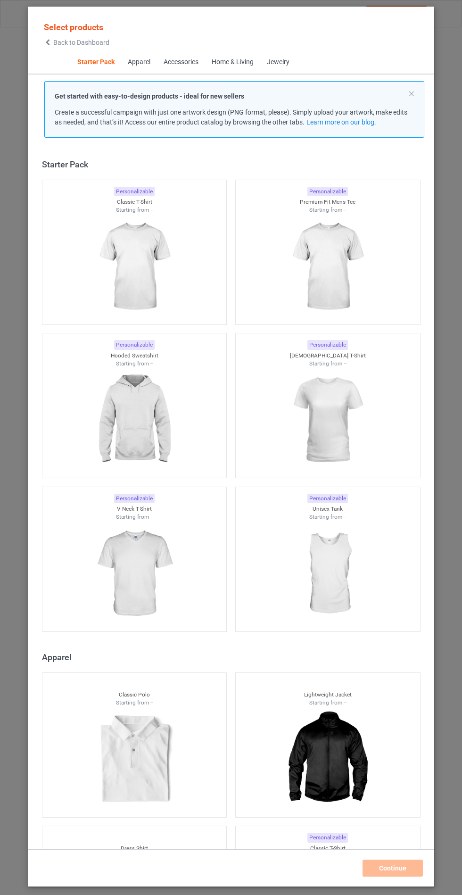
scroll to position [11, 0]
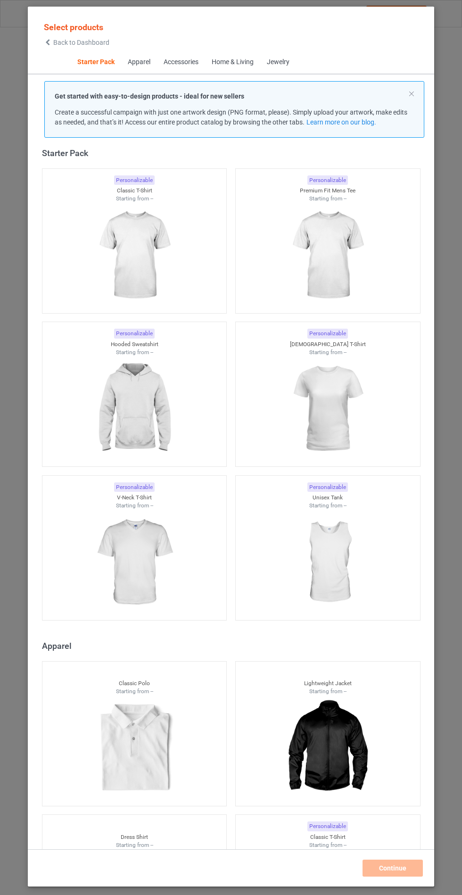
click at [128, 413] on img at bounding box center [134, 409] width 84 height 106
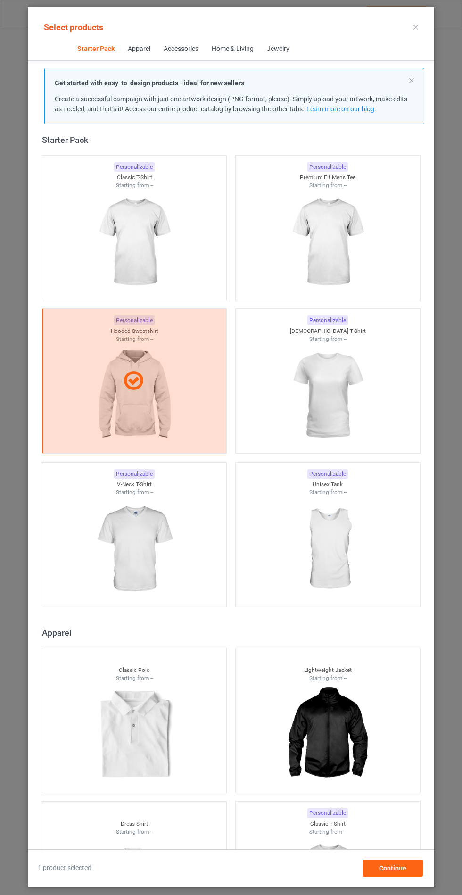
click at [154, 588] on img at bounding box center [134, 549] width 84 height 106
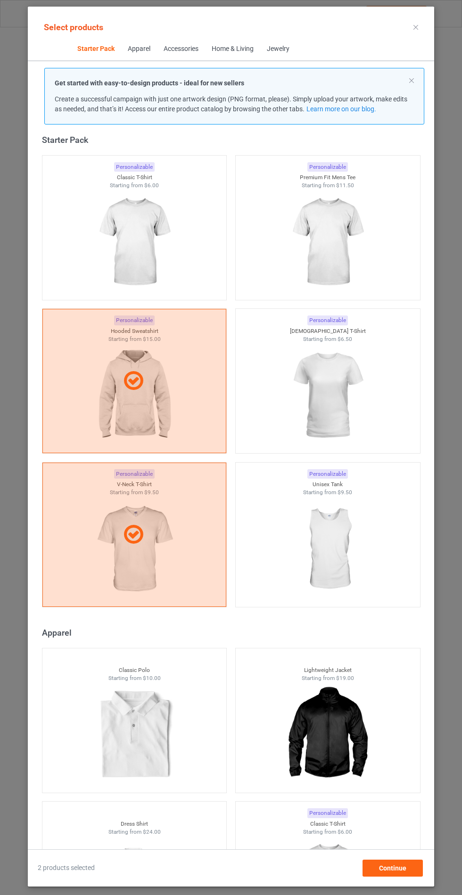
scroll to position [55, 0]
click at [416, 874] on div "Continue" at bounding box center [392, 867] width 60 height 17
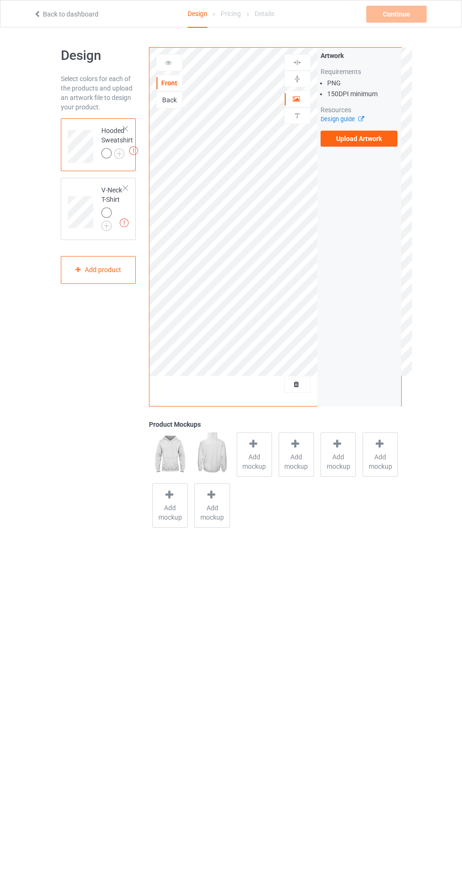
click at [379, 140] on label "Upload Artwork" at bounding box center [359, 139] width 77 height 16
click at [0, 0] on input "Upload Artwork" at bounding box center [0, 0] width 0 height 0
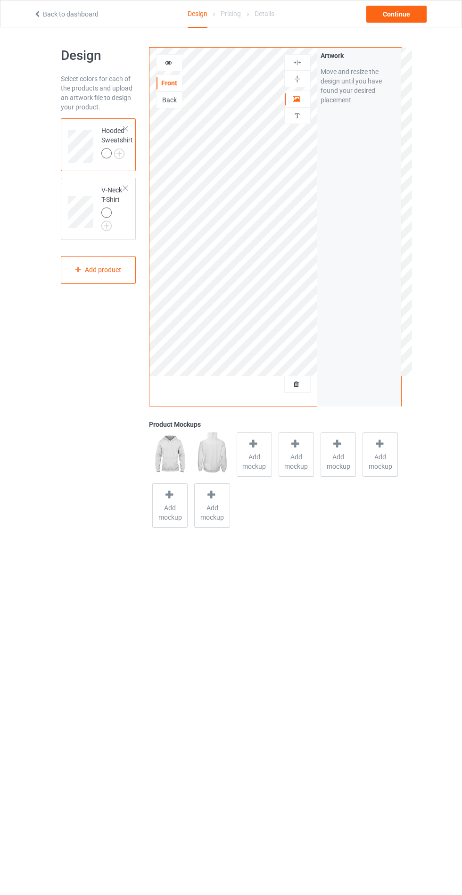
click at [253, 457] on span "Add mockup" at bounding box center [254, 461] width 34 height 19
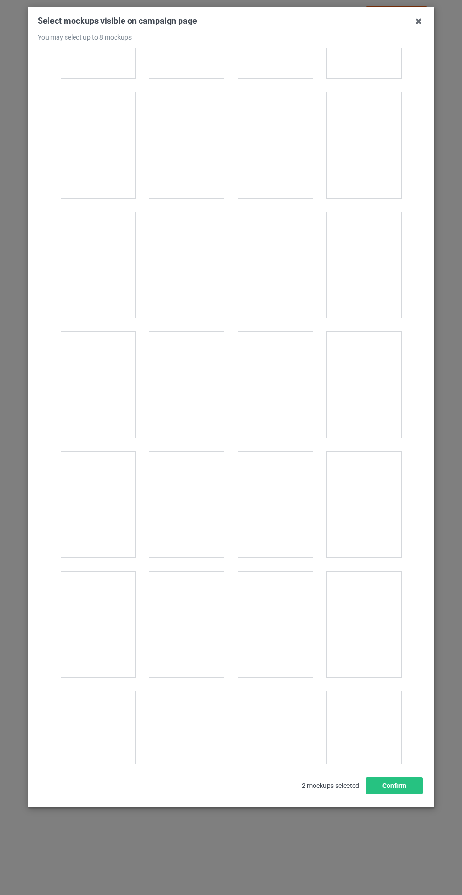
scroll to position [7607, 0]
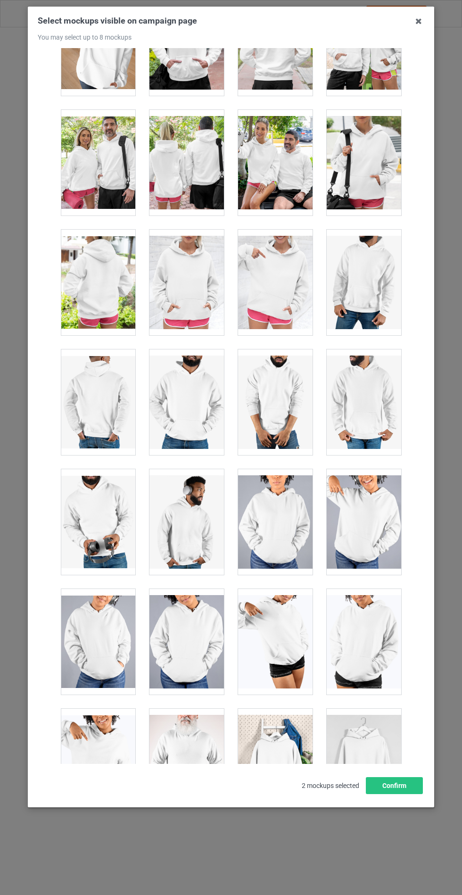
click at [167, 248] on div at bounding box center [186, 283] width 74 height 106
click at [398, 794] on button "Confirm" at bounding box center [394, 785] width 57 height 17
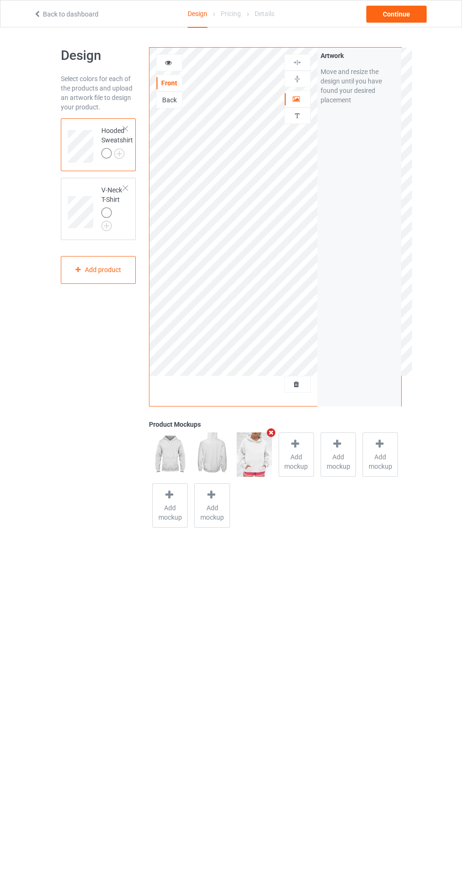
click at [0, 0] on img at bounding box center [0, 0] width 0 height 0
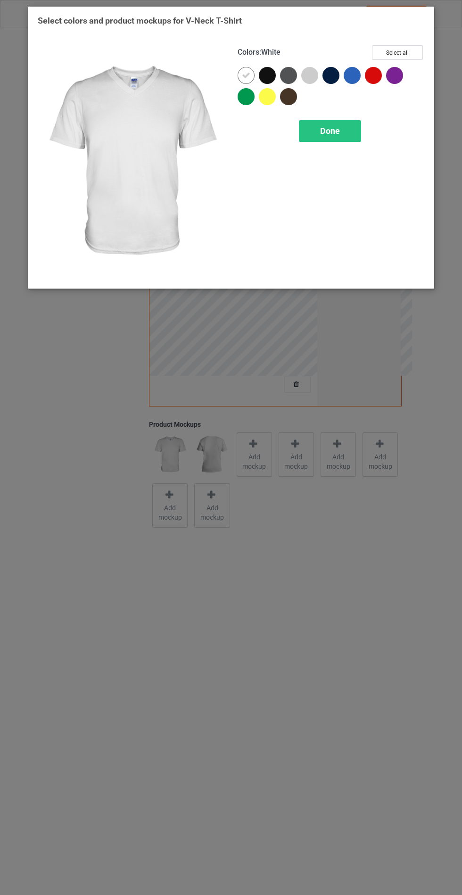
click at [311, 74] on div at bounding box center [309, 75] width 17 height 17
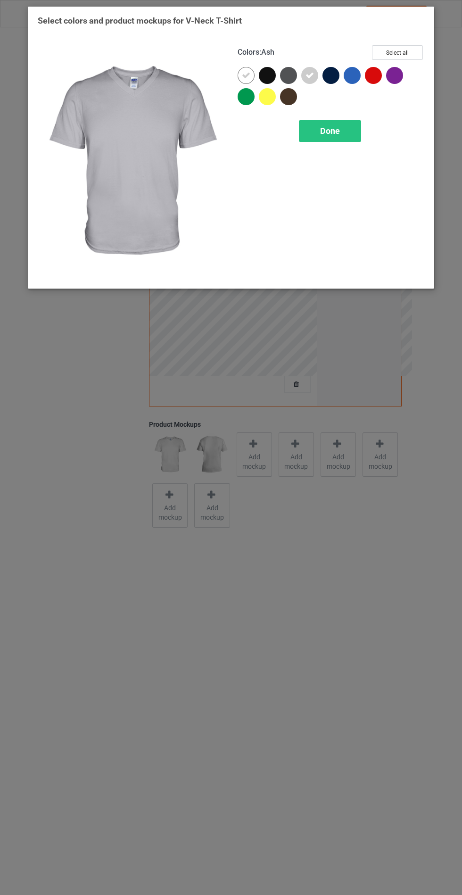
click at [356, 136] on div "Done" at bounding box center [330, 131] width 62 height 22
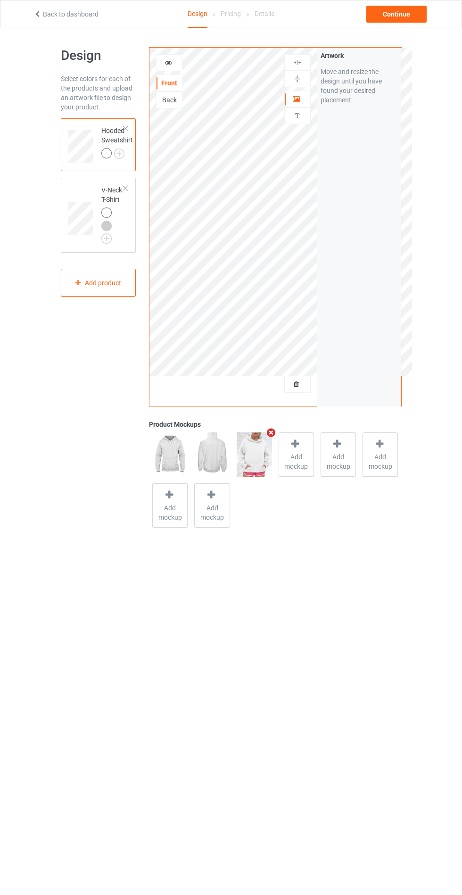
click at [0, 0] on img at bounding box center [0, 0] width 0 height 0
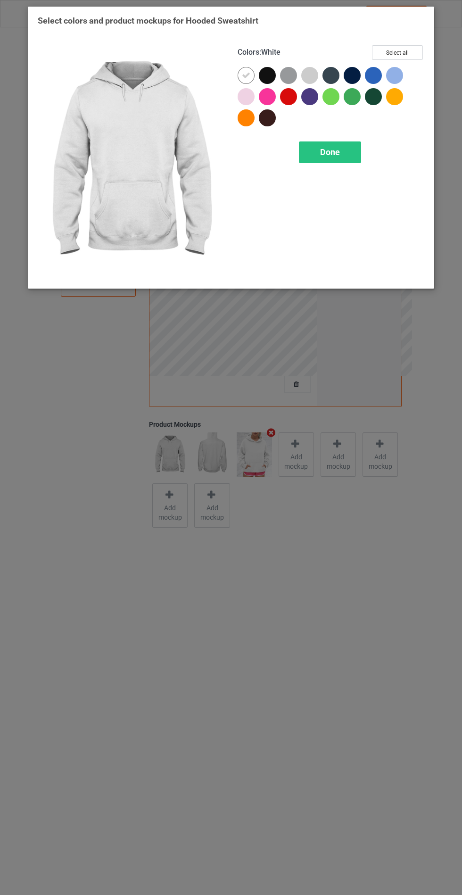
click at [308, 80] on div at bounding box center [309, 75] width 17 height 17
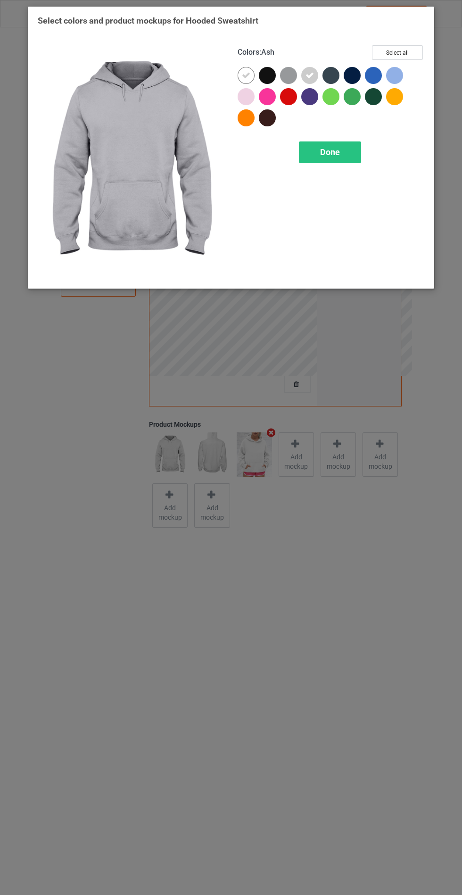
click at [247, 106] on div at bounding box center [248, 98] width 21 height 21
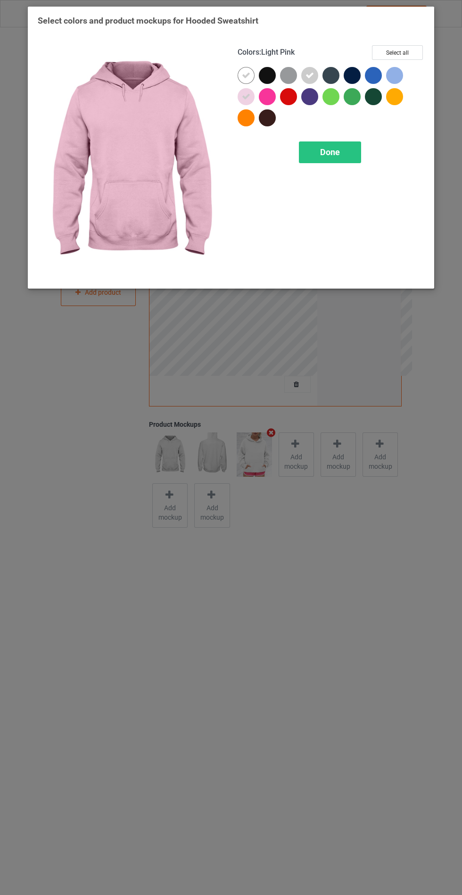
click at [398, 78] on div at bounding box center [394, 75] width 17 height 17
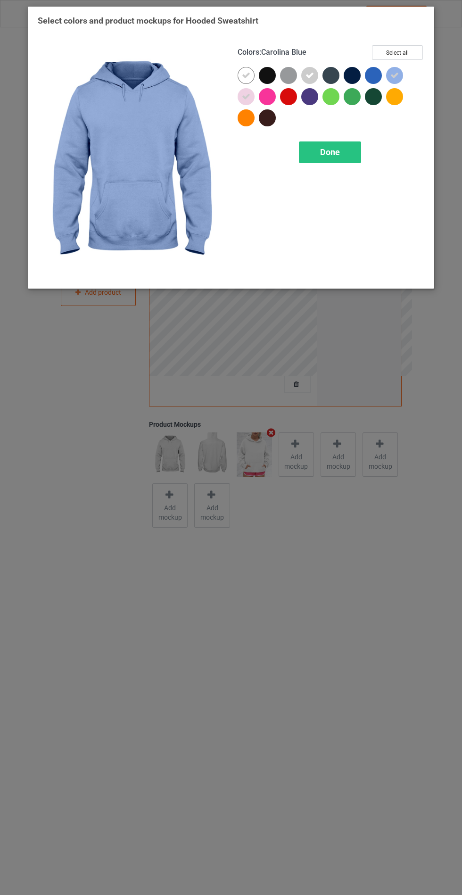
click at [321, 159] on div "Done" at bounding box center [330, 152] width 62 height 22
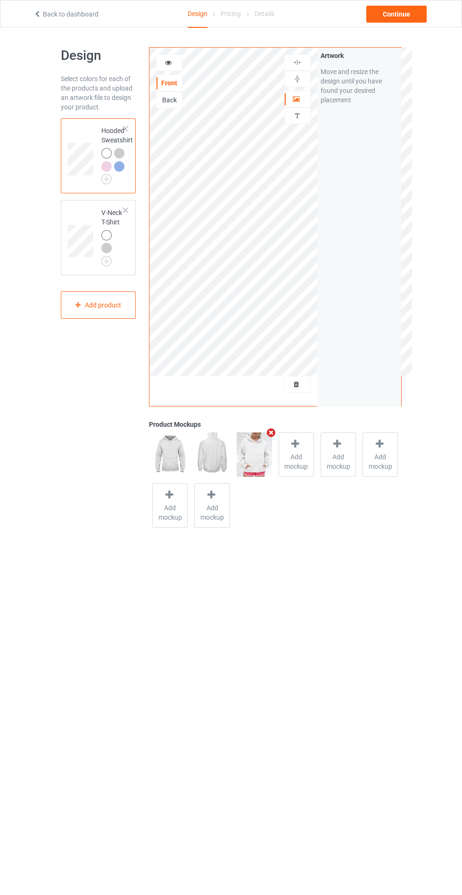
click at [108, 214] on div "V-Neck T-Shirt" at bounding box center [112, 235] width 23 height 55
click at [267, 458] on span "Add mockup" at bounding box center [254, 461] width 34 height 19
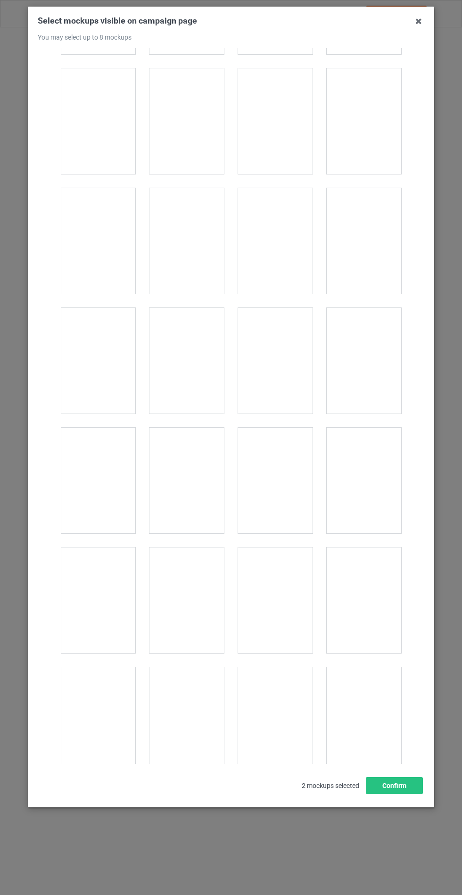
scroll to position [1271, 0]
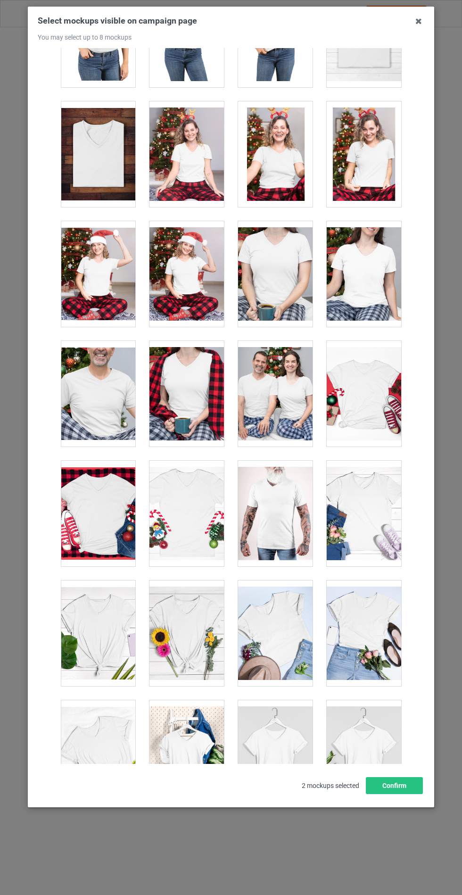
click at [360, 509] on div at bounding box center [364, 513] width 74 height 106
click at [188, 639] on div at bounding box center [186, 633] width 74 height 106
click at [390, 794] on button "Confirm" at bounding box center [394, 785] width 57 height 17
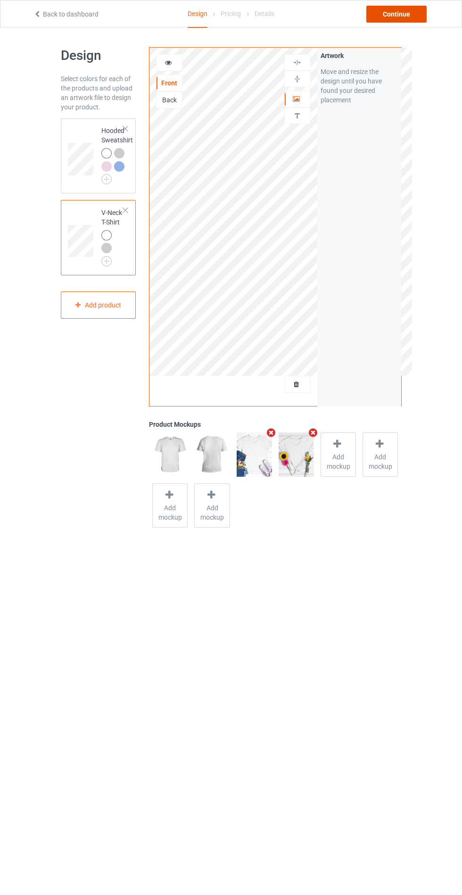
click at [405, 9] on div "Continue" at bounding box center [396, 14] width 60 height 17
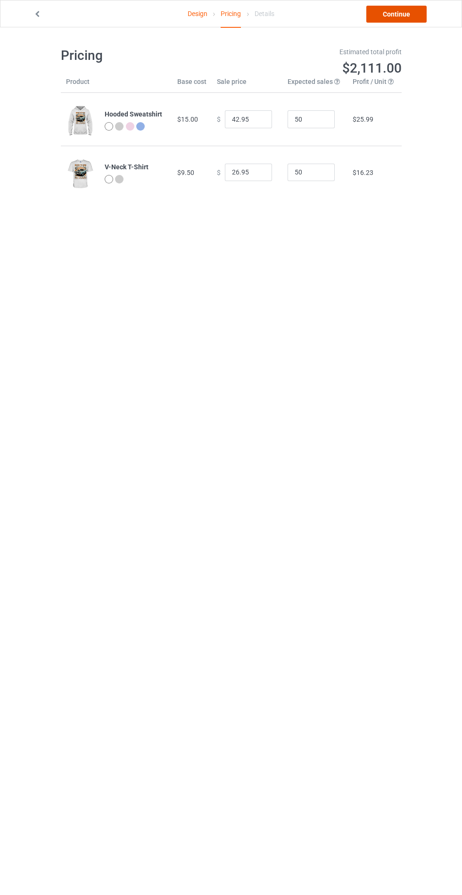
click at [407, 13] on link "Continue" at bounding box center [396, 14] width 60 height 17
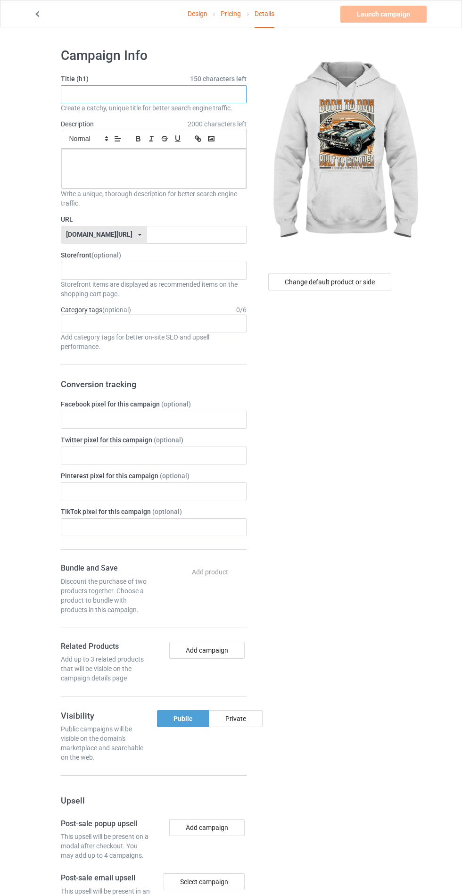
click at [217, 94] on input "text" at bounding box center [154, 94] width 186 height 18
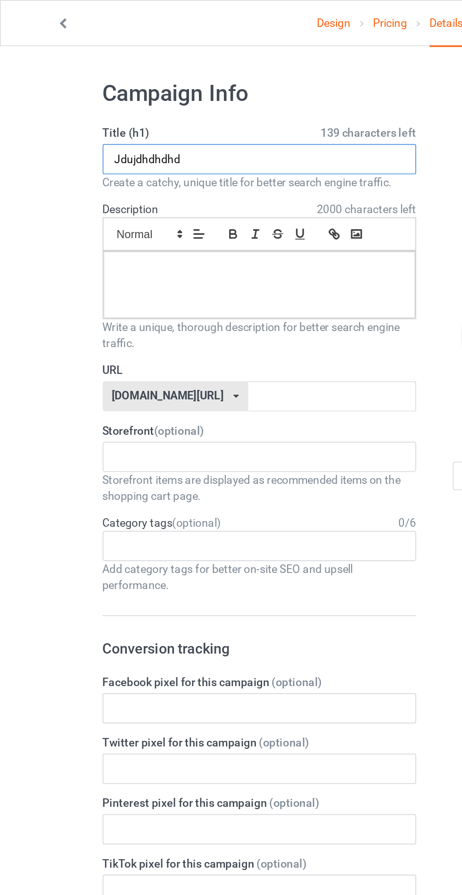
type input "Jdujdhdhdhd"
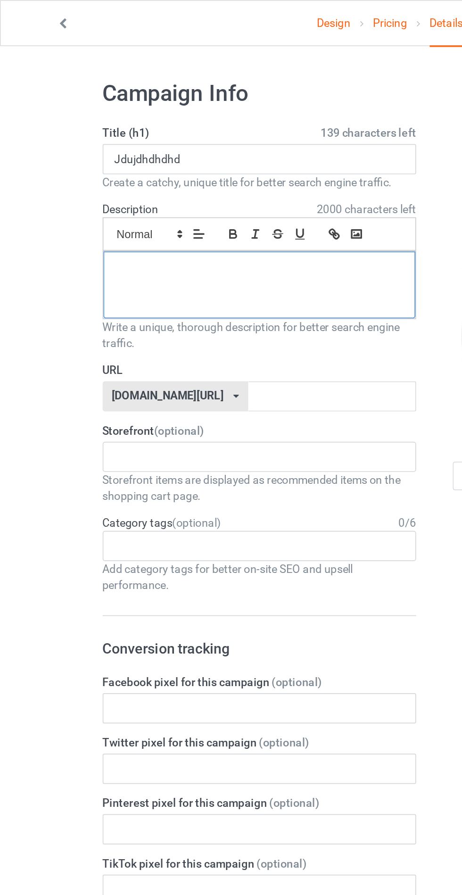
click at [87, 168] on div at bounding box center [153, 169] width 185 height 40
click at [147, 230] on input "text" at bounding box center [196, 235] width 99 height 18
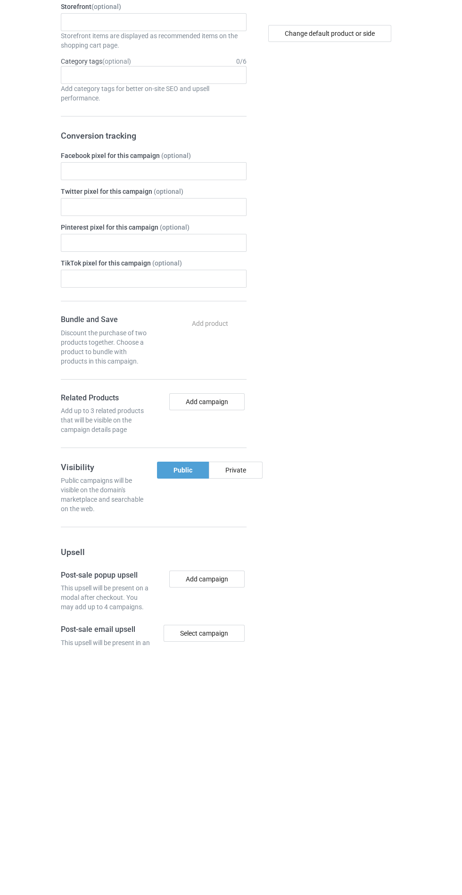
type input "Jdjjdhdjdj"
click at [247, 718] on div "Private" at bounding box center [236, 718] width 54 height 17
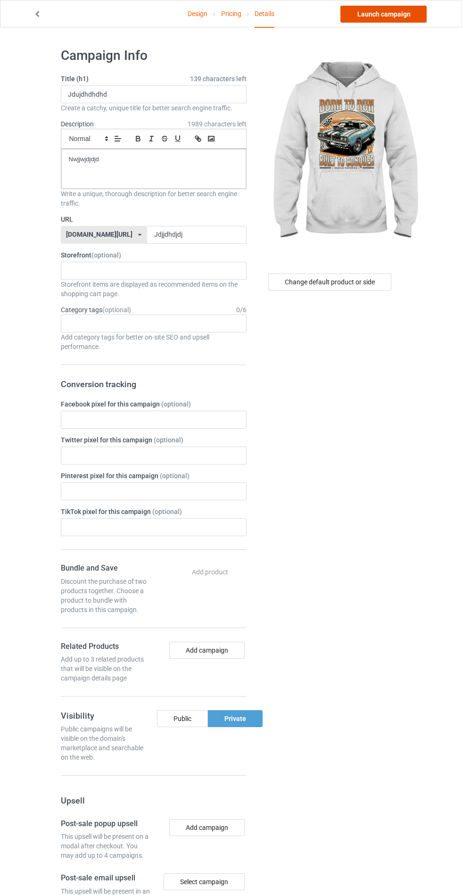
click at [398, 15] on link "Launch campaign" at bounding box center [383, 14] width 86 height 17
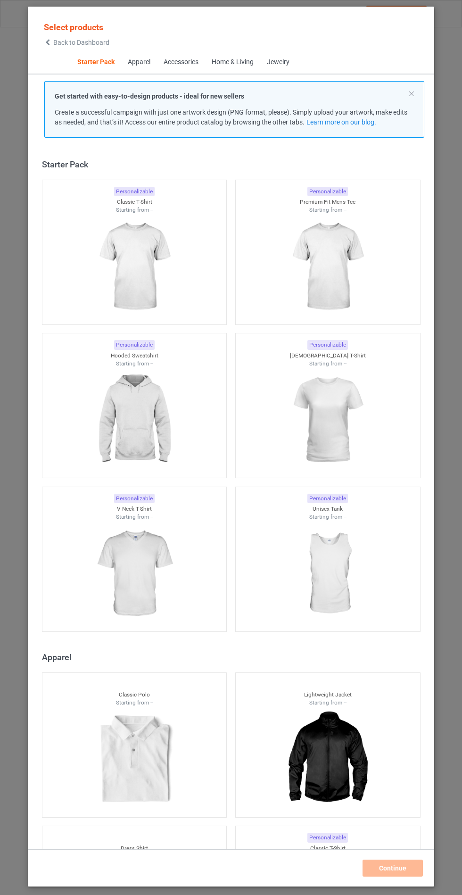
scroll to position [11, 0]
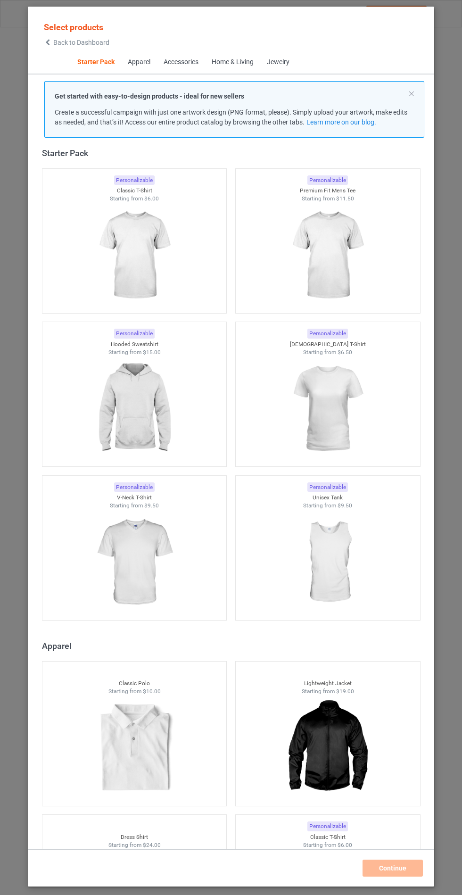
click at [166, 570] on img at bounding box center [134, 563] width 84 height 106
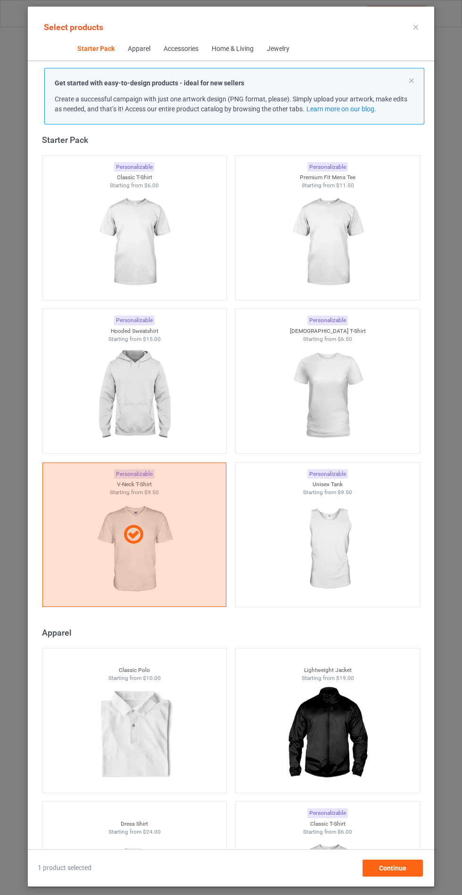
click at [170, 378] on img at bounding box center [134, 396] width 84 height 106
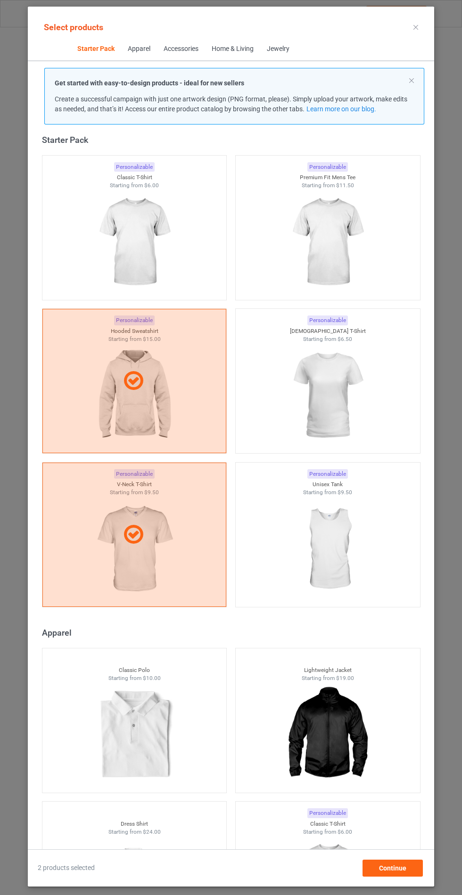
scroll to position [55, 0]
click at [408, 866] on div "Continue" at bounding box center [392, 867] width 60 height 17
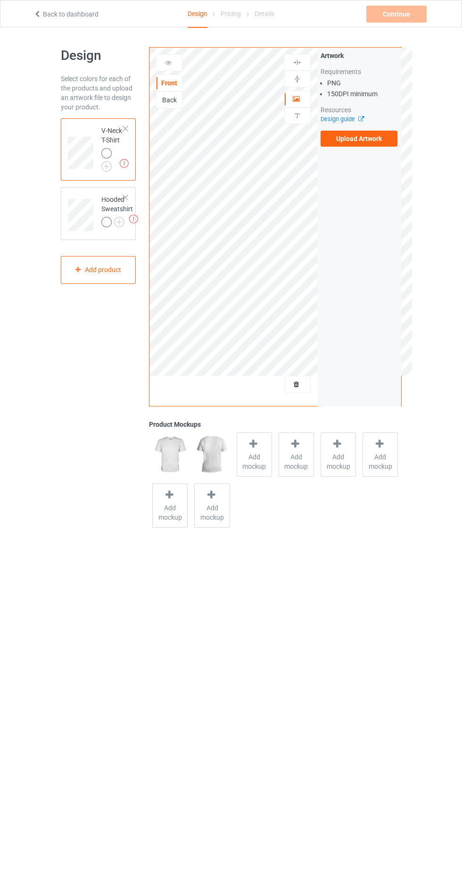
click at [367, 142] on label "Upload Artwork" at bounding box center [359, 139] width 77 height 16
click at [0, 0] on input "Upload Artwork" at bounding box center [0, 0] width 0 height 0
